Goal: Task Accomplishment & Management: Use online tool/utility

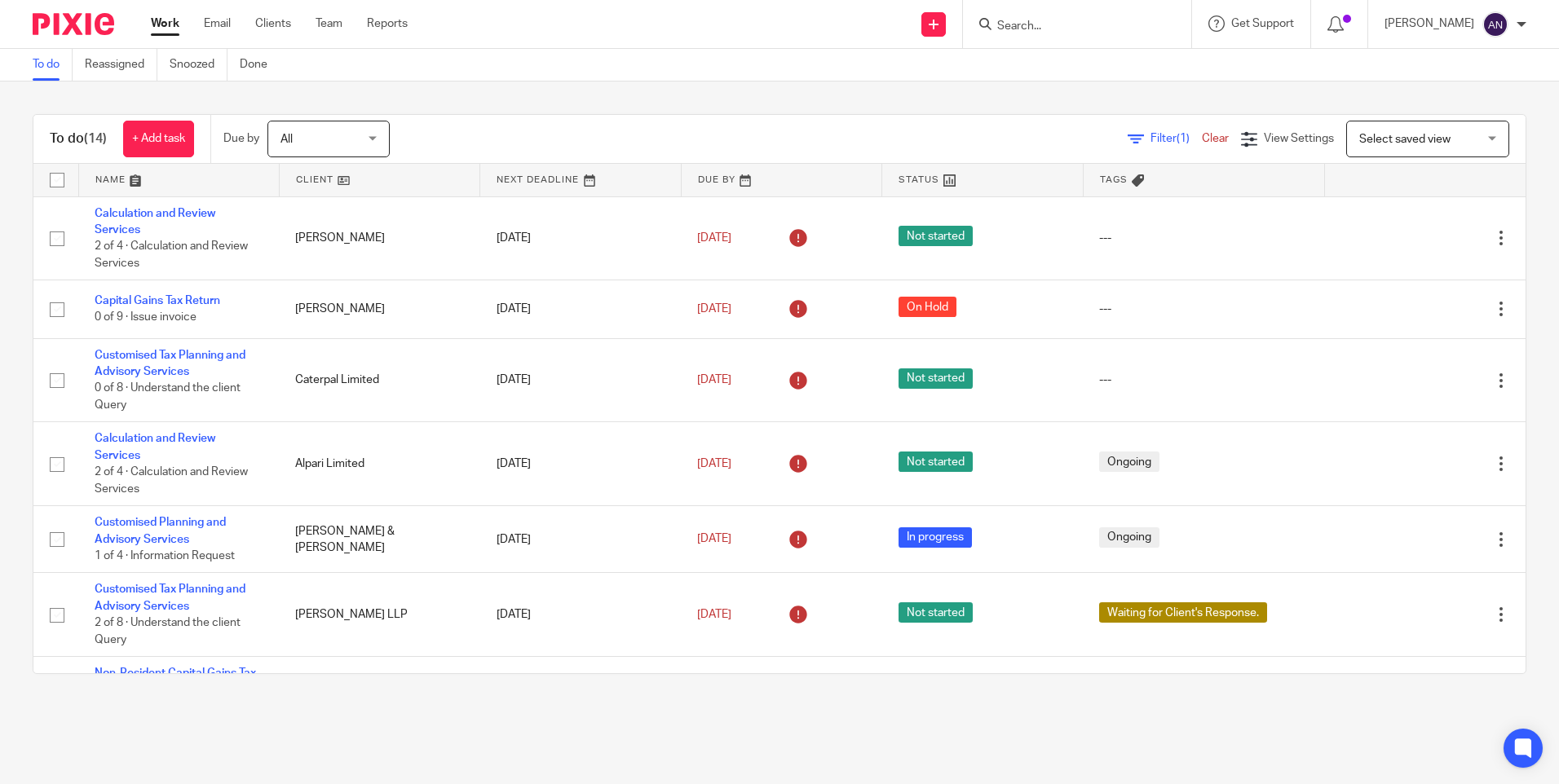
click at [1018, 22] on input "Search" at bounding box center [1069, 27] width 147 height 15
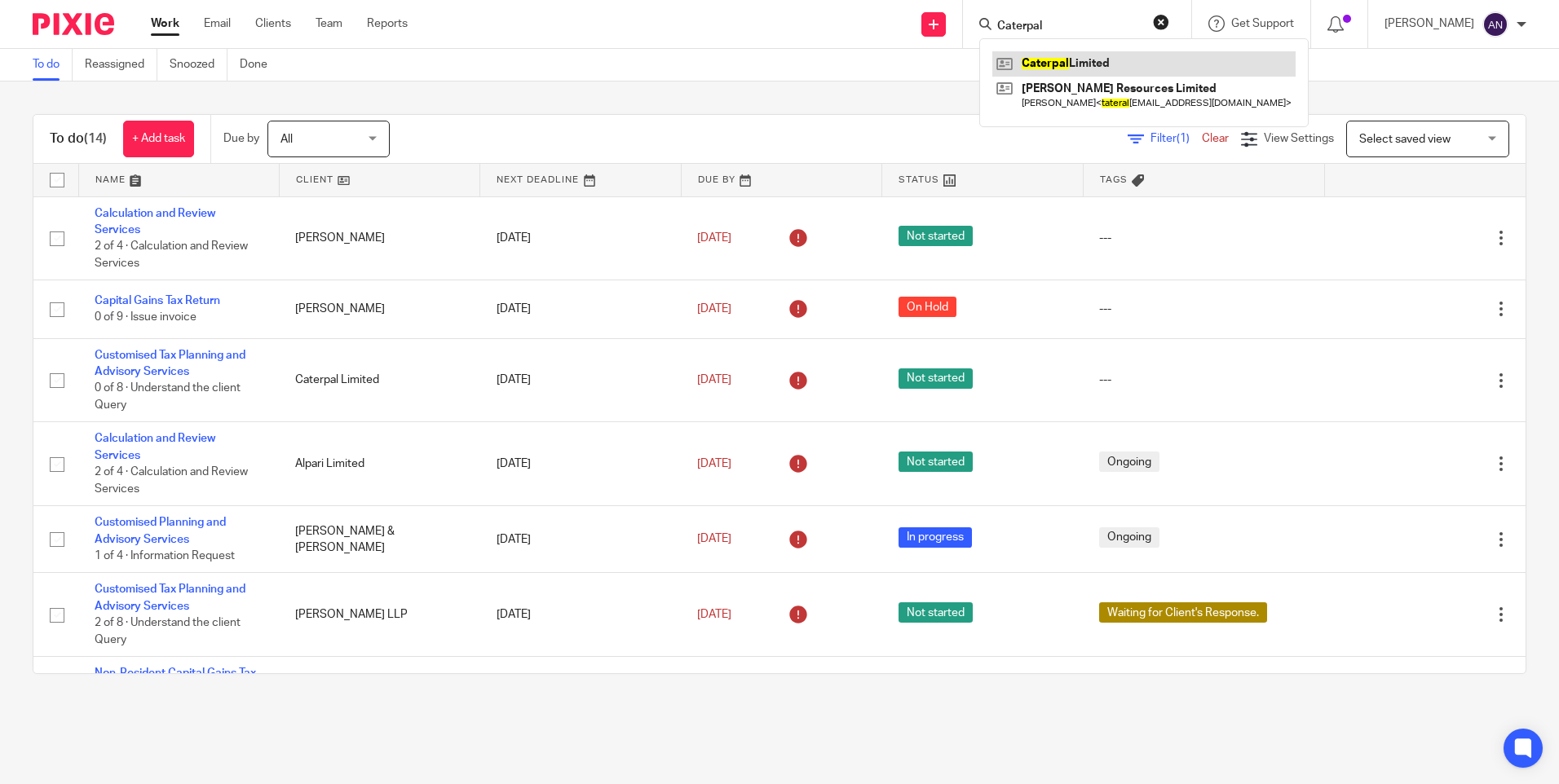
type input "Caterpal"
click at [1090, 67] on link at bounding box center [1144, 64] width 304 height 25
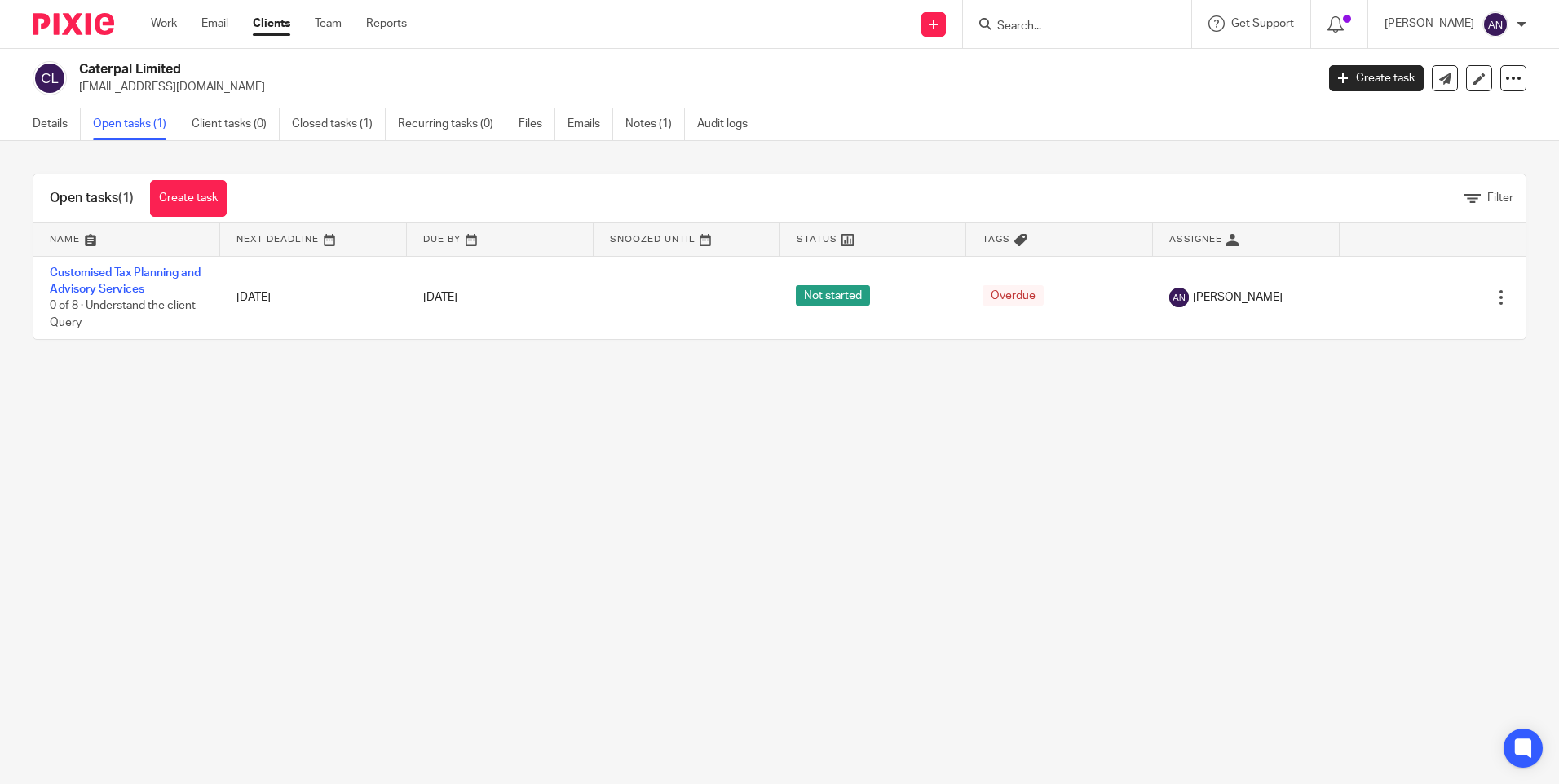
click at [113, 272] on link "Customised Tax Planning and Advisory Services" at bounding box center [125, 281] width 151 height 27
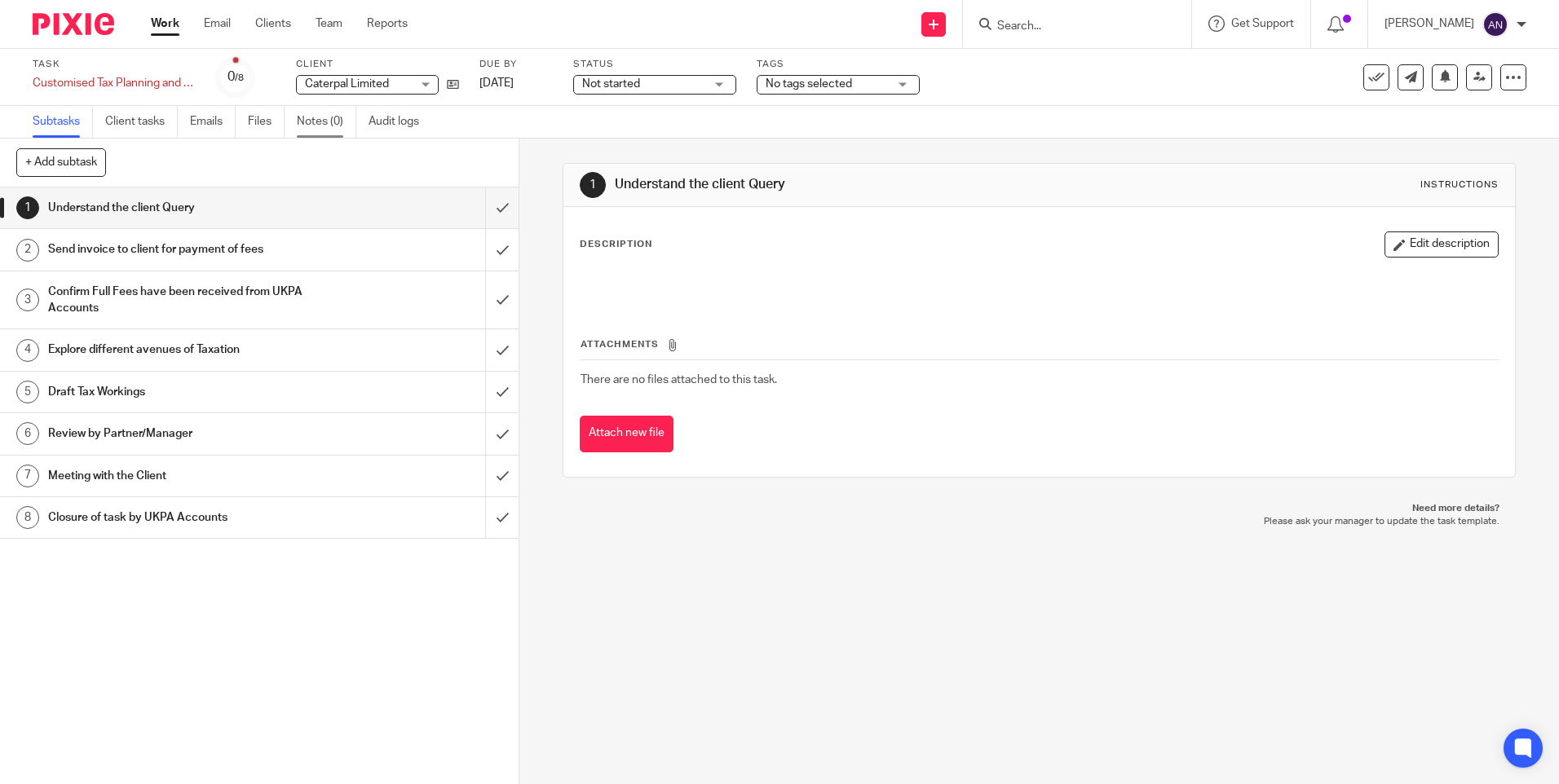
click at [332, 129] on link "Notes (0)" at bounding box center [327, 122] width 60 height 31
click at [330, 127] on link "Notes (0)" at bounding box center [327, 122] width 60 height 31
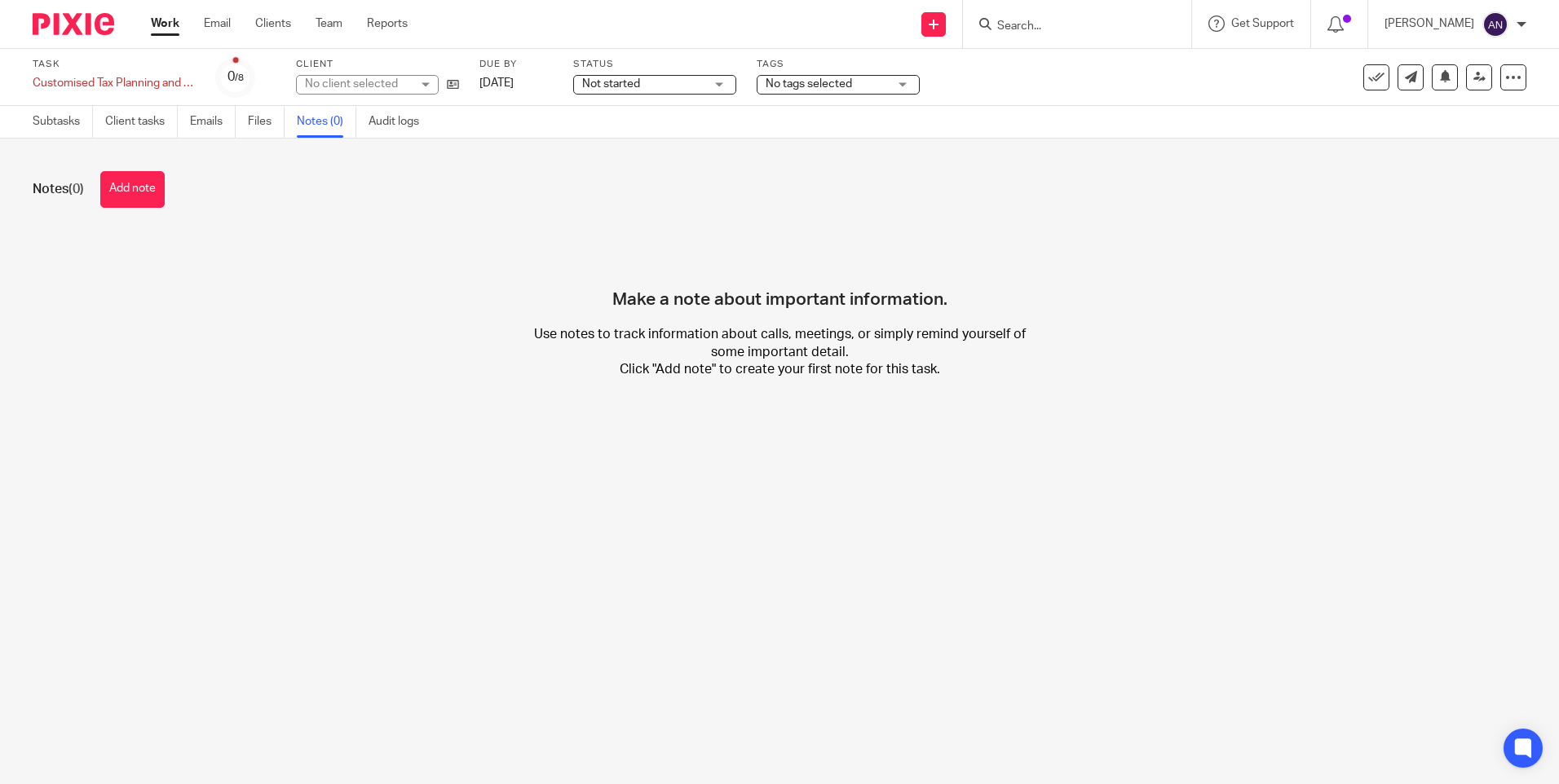
click at [133, 191] on button "Add note" at bounding box center [133, 190] width 65 height 36
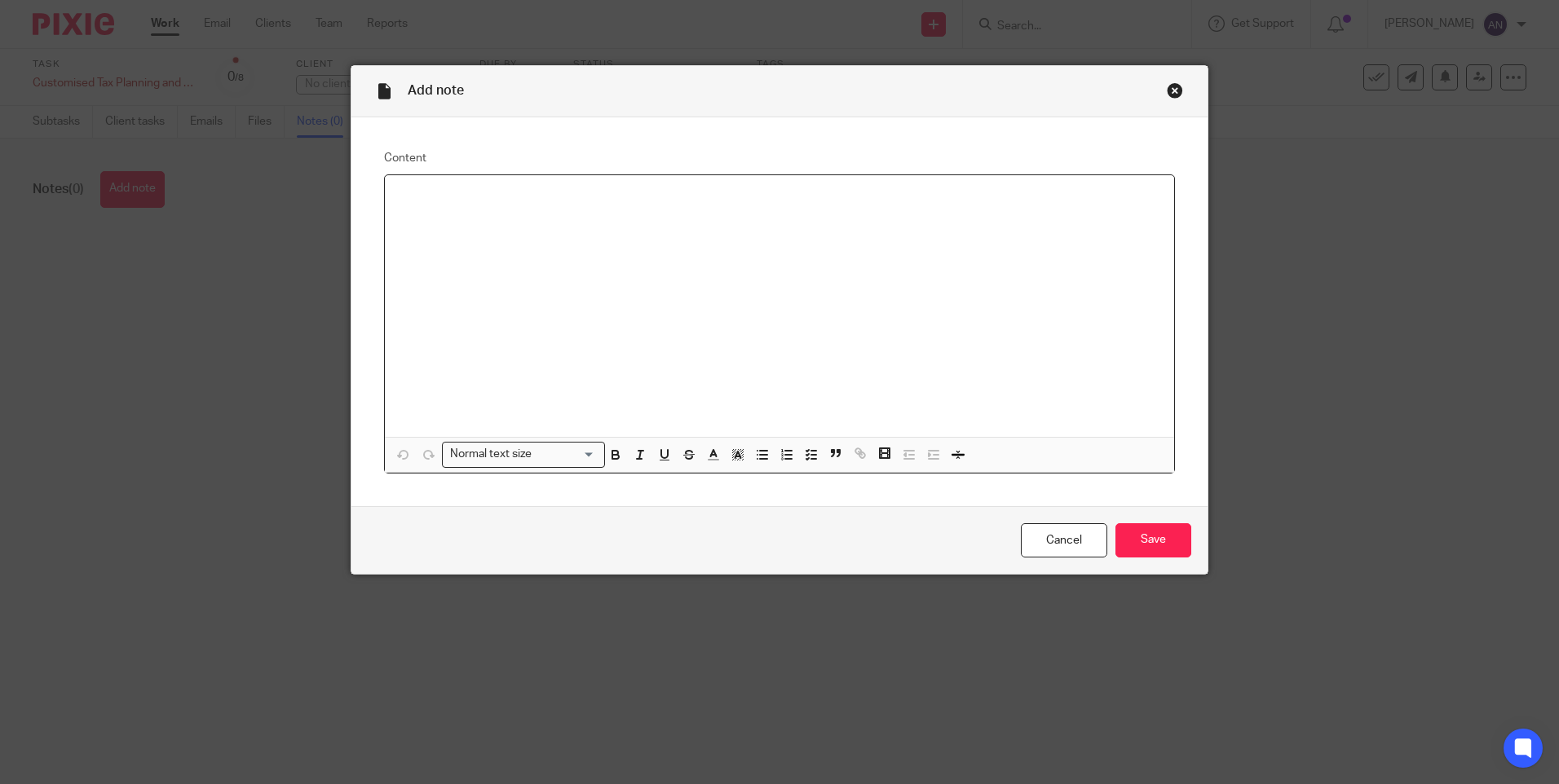
click at [426, 211] on div at bounding box center [780, 306] width 789 height 262
